Goal: Task Accomplishment & Management: Manage account settings

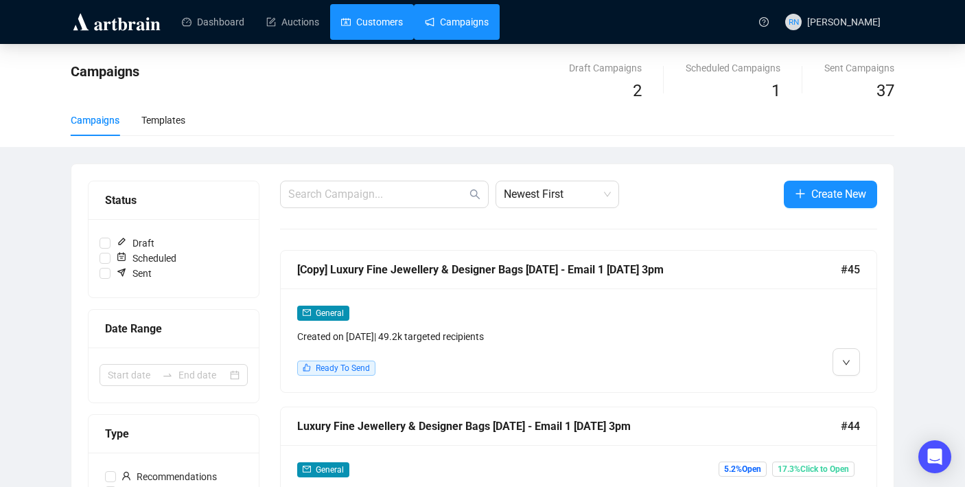
click at [380, 25] on link "Customers" at bounding box center [372, 22] width 62 height 36
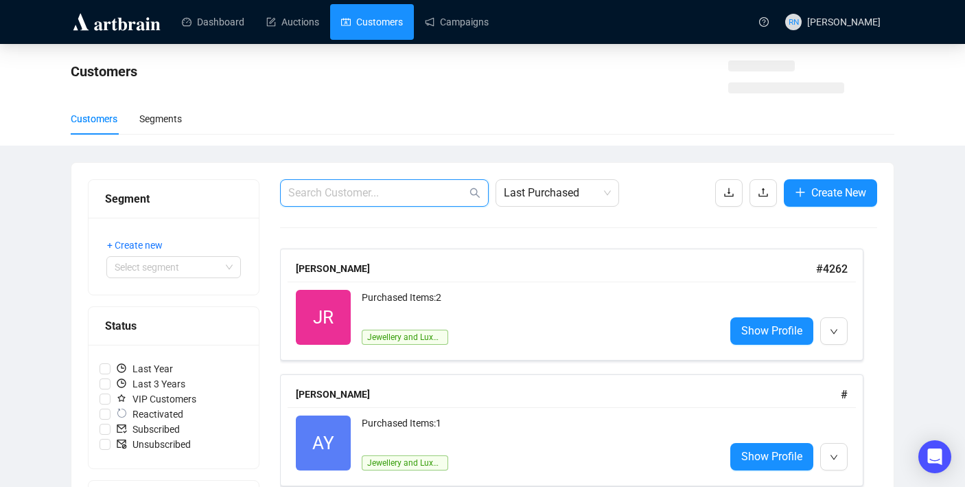
click at [358, 194] on input "text" at bounding box center [377, 193] width 178 height 16
paste input "[PERSON_NAME][EMAIL_ADDRESS][DOMAIN_NAME]"
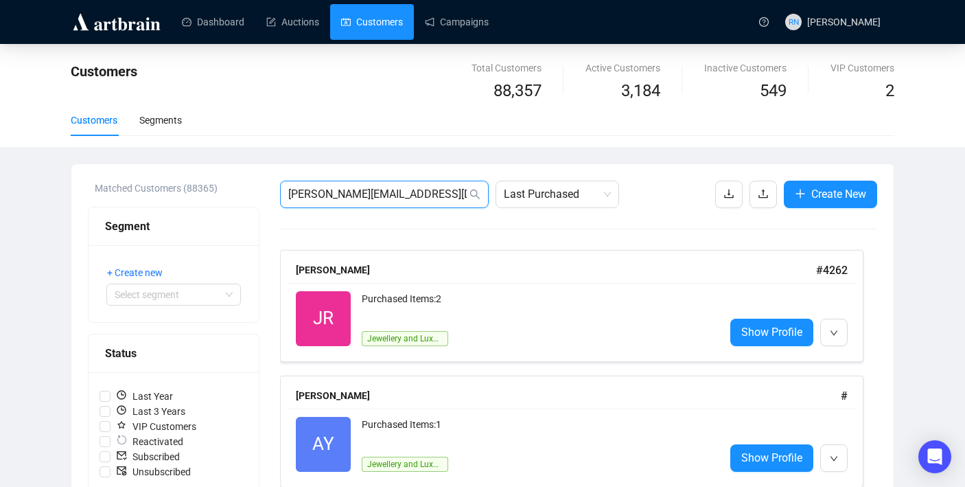
type input "[PERSON_NAME][EMAIL_ADDRESS][DOMAIN_NAME]"
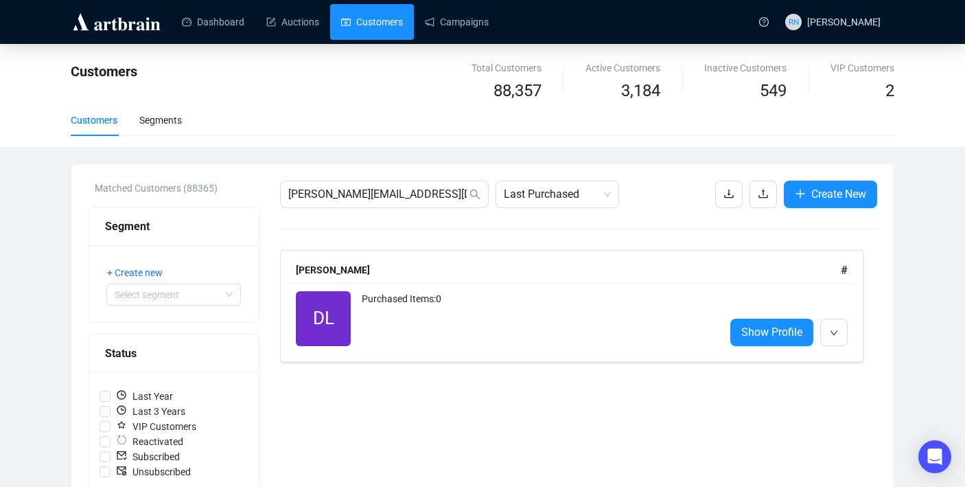
click at [376, 279] on div "[PERSON_NAME] #" at bounding box center [572, 270] width 568 height 26
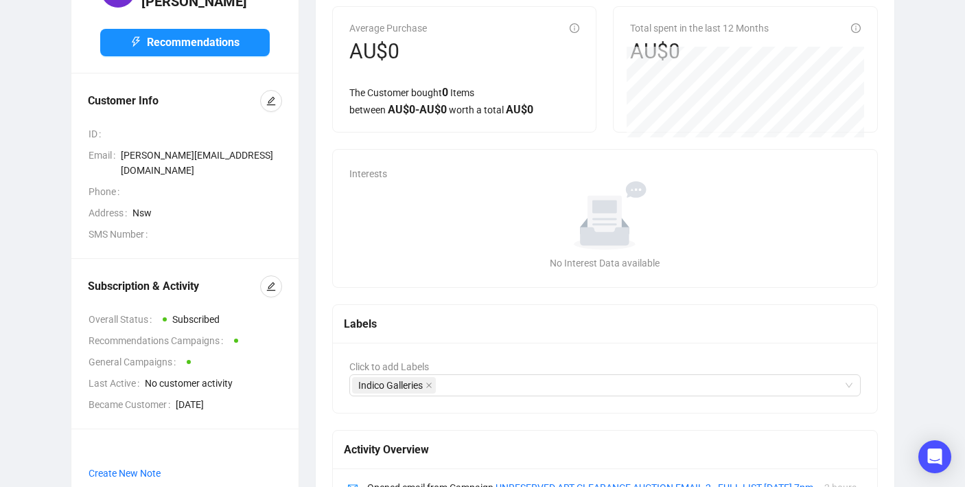
scroll to position [262, 0]
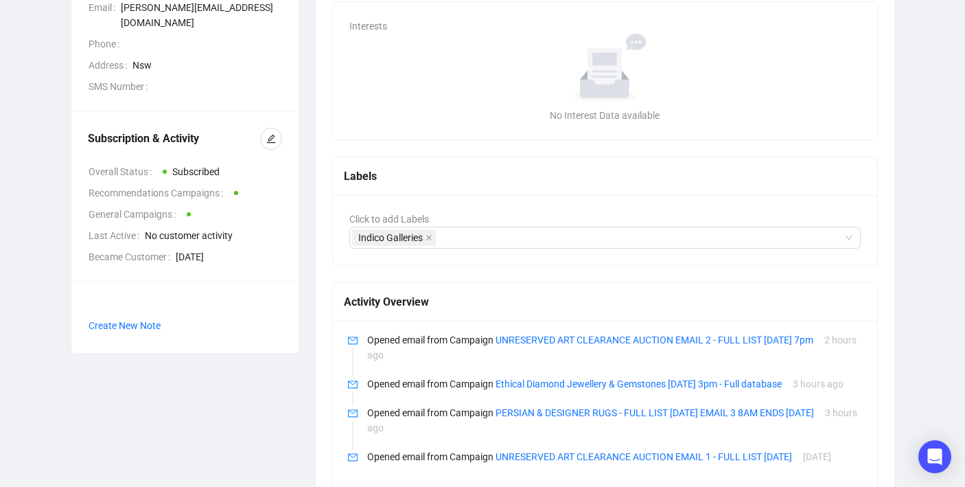
click at [266, 128] on div "Subscription & Activity Overall Status Subscribed Recommendations Campaigns Gen…" at bounding box center [185, 196] width 194 height 137
click at [268, 134] on icon "edit" at bounding box center [271, 139] width 10 height 10
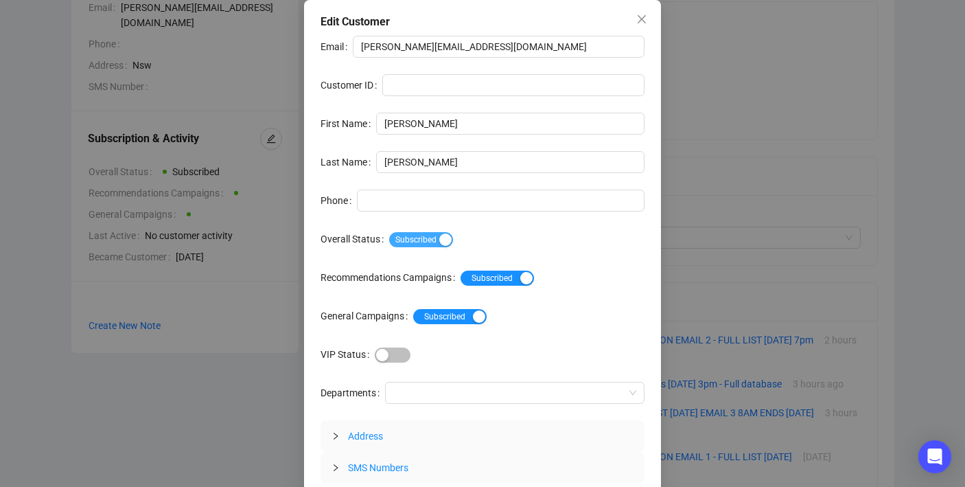
click at [435, 232] on span "Subscribed" at bounding box center [421, 239] width 64 height 15
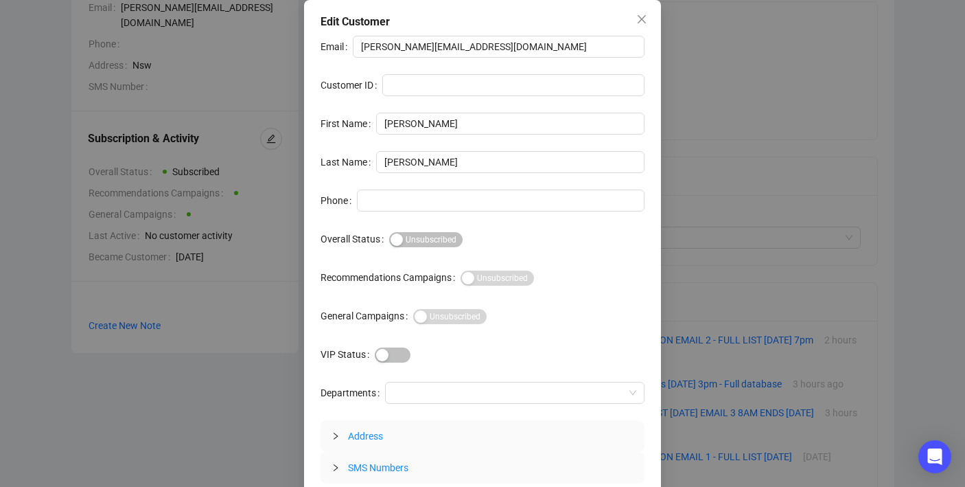
scroll to position [41, 0]
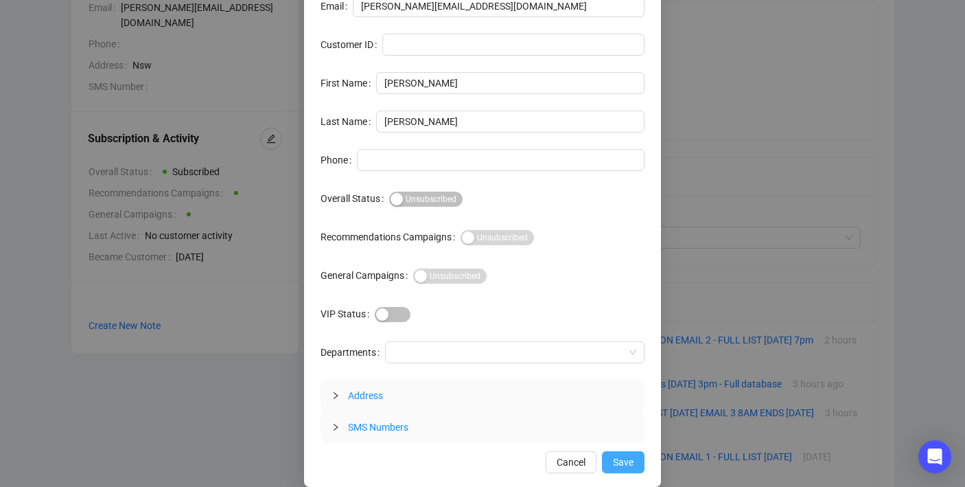
click at [623, 460] on span "Save" at bounding box center [623, 461] width 21 height 15
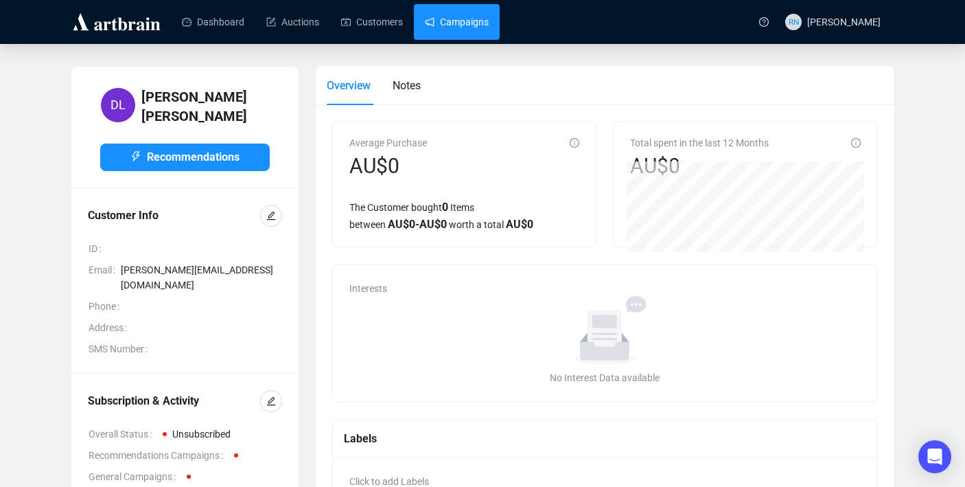
click at [475, 20] on link "Campaigns" at bounding box center [457, 22] width 64 height 36
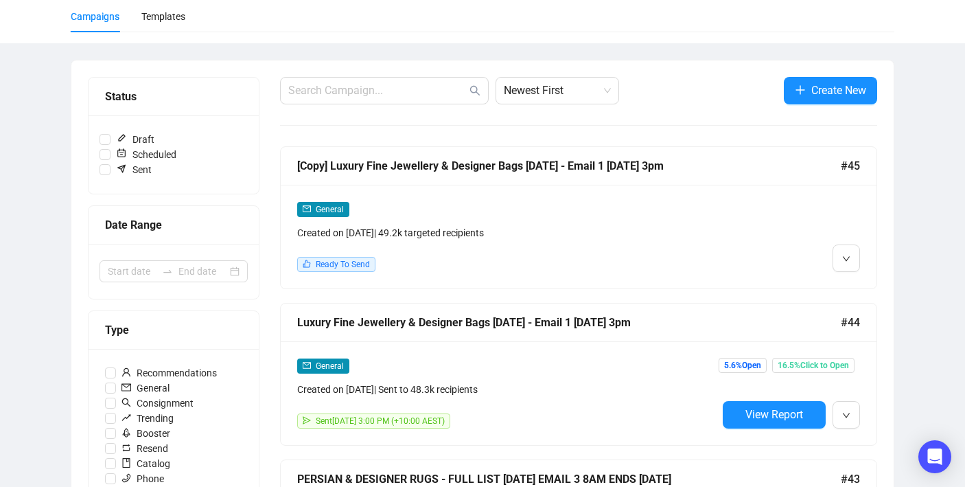
scroll to position [105, 0]
